Goal: Transaction & Acquisition: Purchase product/service

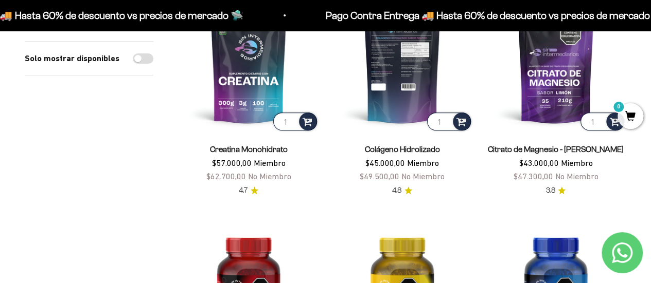
scroll to position [154, 0]
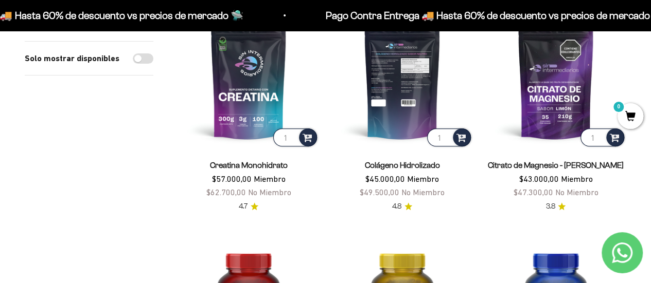
click at [401, 79] on img at bounding box center [401, 78] width 141 height 141
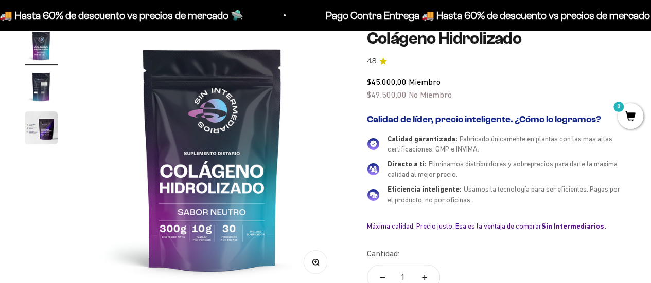
click at [34, 91] on img "Ir al artículo 2" at bounding box center [41, 86] width 33 height 33
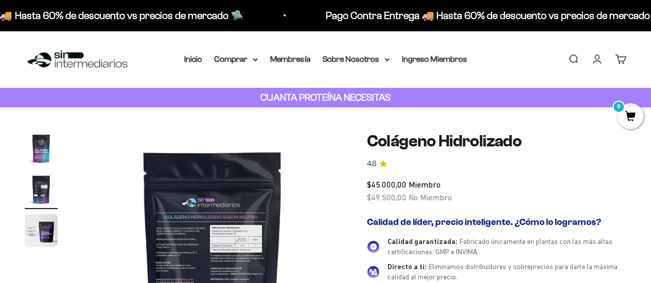
scroll to position [103, 0]
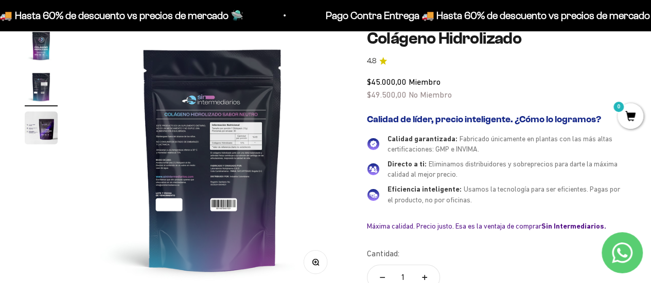
click at [172, 182] on img at bounding box center [213, 159] width 260 height 260
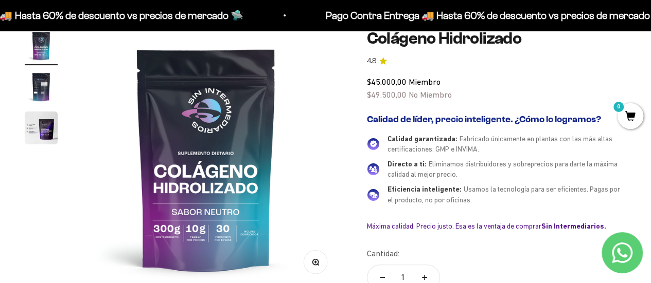
scroll to position [0, 0]
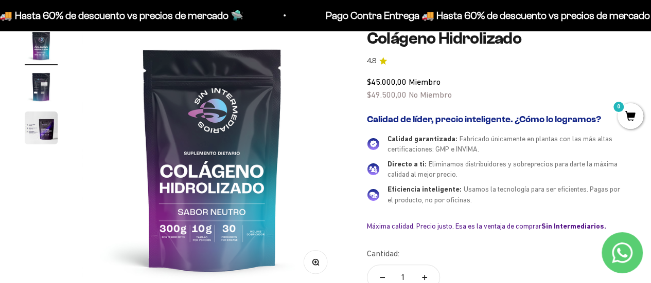
click at [44, 81] on img "Ir al artículo 2" at bounding box center [41, 86] width 33 height 33
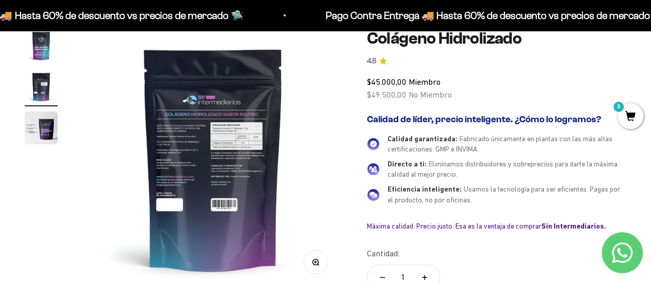
scroll to position [0, 265]
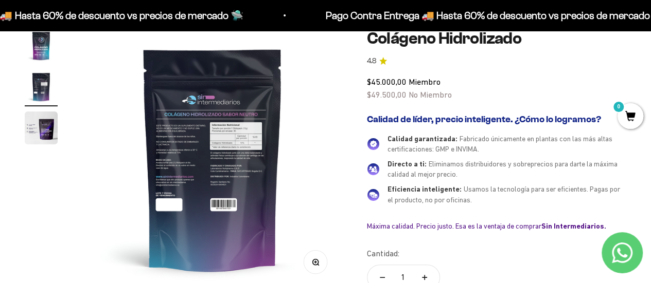
click at [316, 259] on circle "button" at bounding box center [315, 262] width 6 height 6
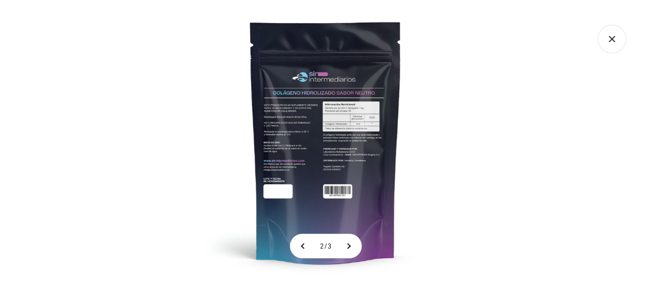
click at [285, 160] on img at bounding box center [325, 141] width 283 height 283
